Goal: Find specific page/section: Find specific page/section

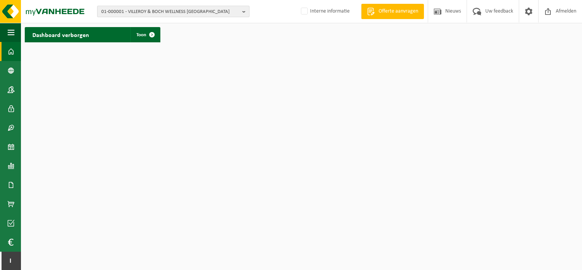
click at [184, 12] on span "01-000001 - VILLEROY & BOCH WELLNESS NV" at bounding box center [170, 11] width 138 height 11
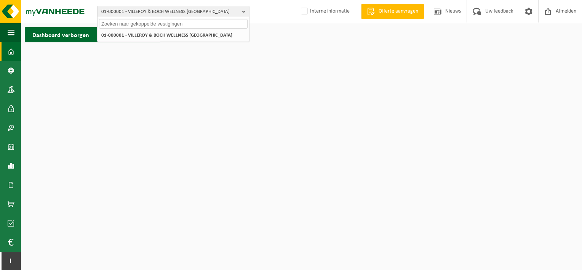
click at [192, 22] on input "text" at bounding box center [173, 24] width 149 height 10
type input "AGROGAS"
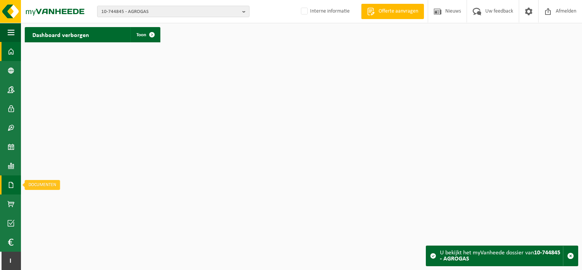
click at [16, 183] on link "Documenten" at bounding box center [10, 184] width 21 height 19
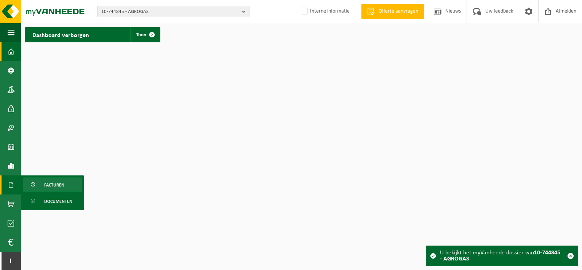
click at [63, 184] on span "Facturen" at bounding box center [54, 185] width 20 height 14
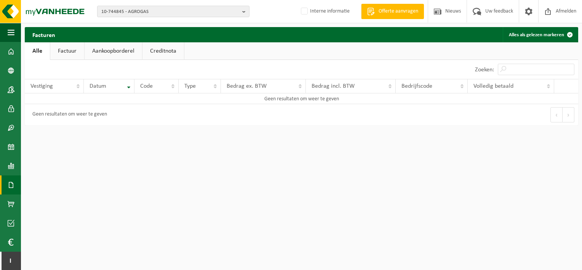
click at [67, 55] on link "Factuur" at bounding box center [67, 51] width 34 height 18
click at [110, 53] on link "Aankoopborderel" at bounding box center [114, 51] width 58 height 18
click at [160, 50] on link "Creditnota" at bounding box center [167, 51] width 42 height 18
click at [34, 55] on link "Alle" at bounding box center [37, 51] width 25 height 18
click at [75, 49] on link "Factuur" at bounding box center [67, 51] width 34 height 18
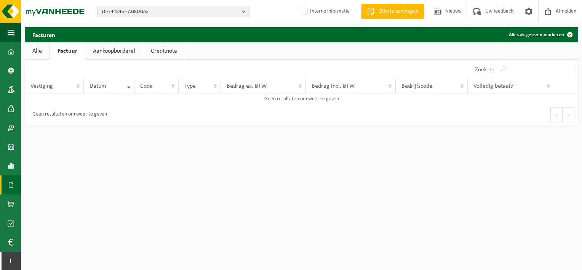
click at [116, 50] on link "Aankoopborderel" at bounding box center [114, 51] width 58 height 18
click at [148, 51] on link "Creditnota" at bounding box center [167, 51] width 42 height 18
click at [108, 54] on link "Aankoopborderel" at bounding box center [113, 51] width 58 height 18
drag, startPoint x: 70, startPoint y: 55, endPoint x: 62, endPoint y: 55, distance: 8.0
click at [70, 55] on link "Factuur" at bounding box center [67, 51] width 34 height 18
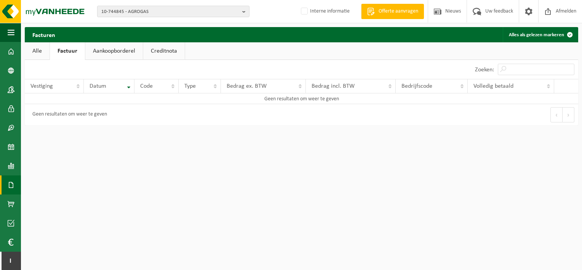
click at [46, 52] on link "Alle" at bounding box center [37, 51] width 25 height 18
